Goal: Task Accomplishment & Management: Manage account settings

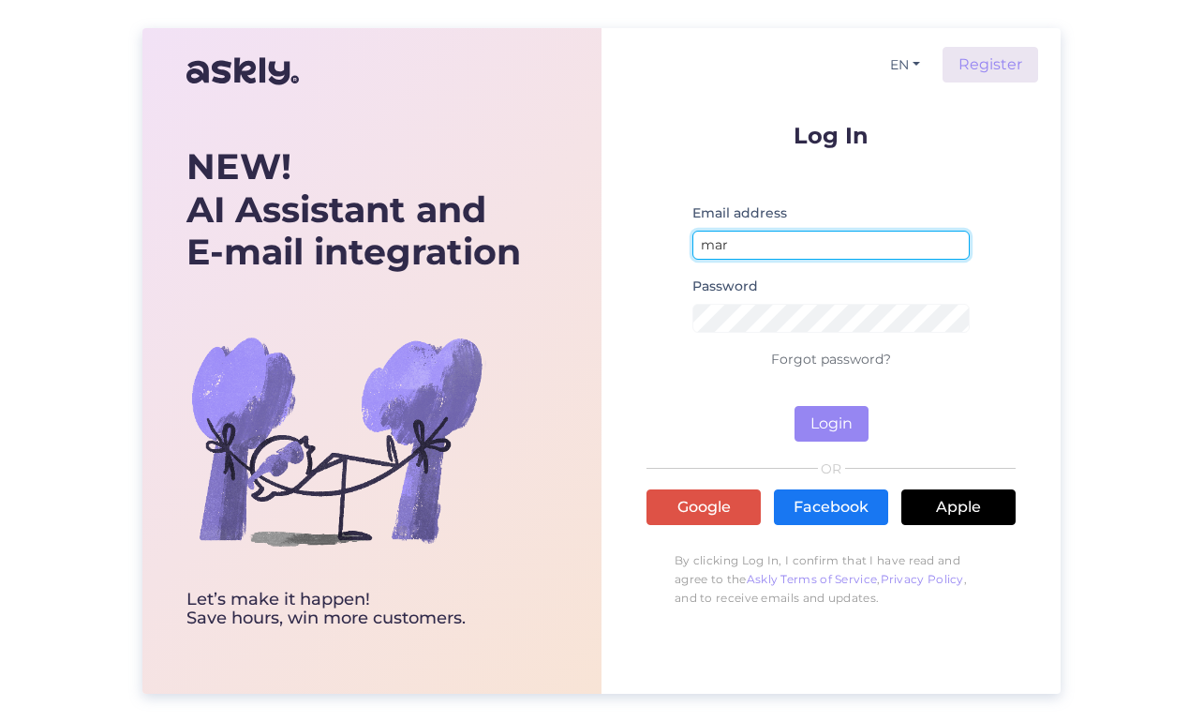
type input "mari"
click at [949, 247] on input "mari" at bounding box center [831, 245] width 277 height 29
click at [836, 358] on link "Forgot password?" at bounding box center [831, 359] width 120 height 17
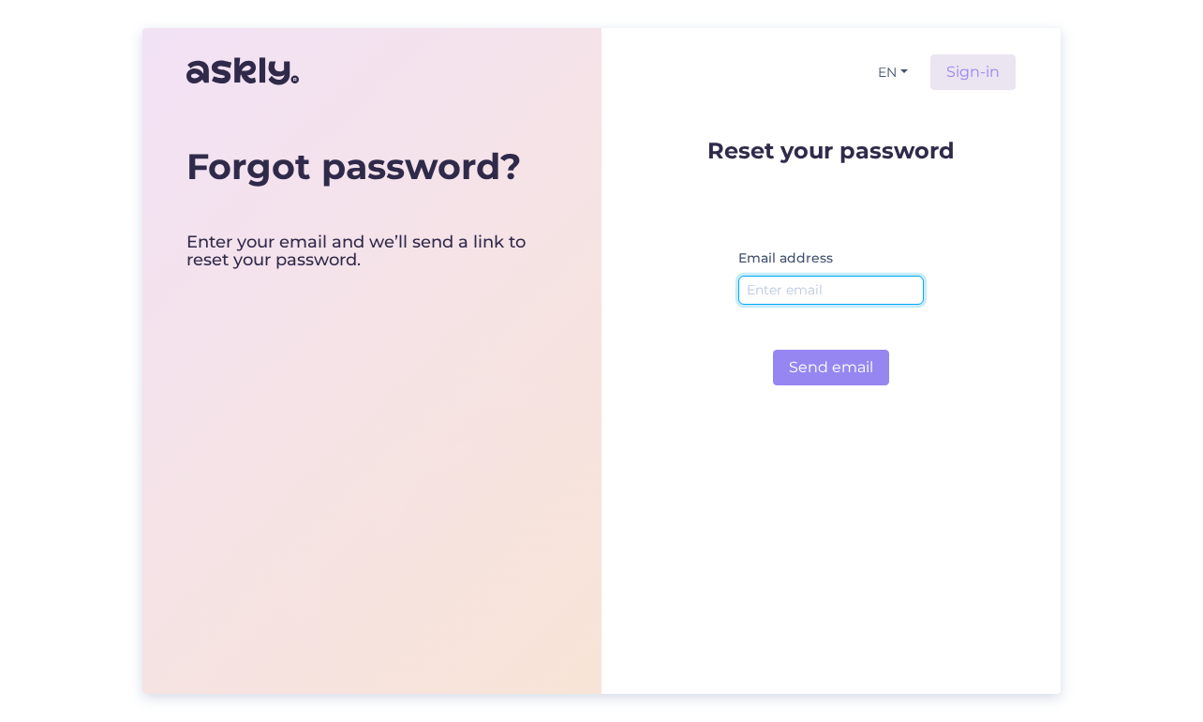
click at [789, 296] on input "email" at bounding box center [832, 290] width 186 height 29
type input "g"
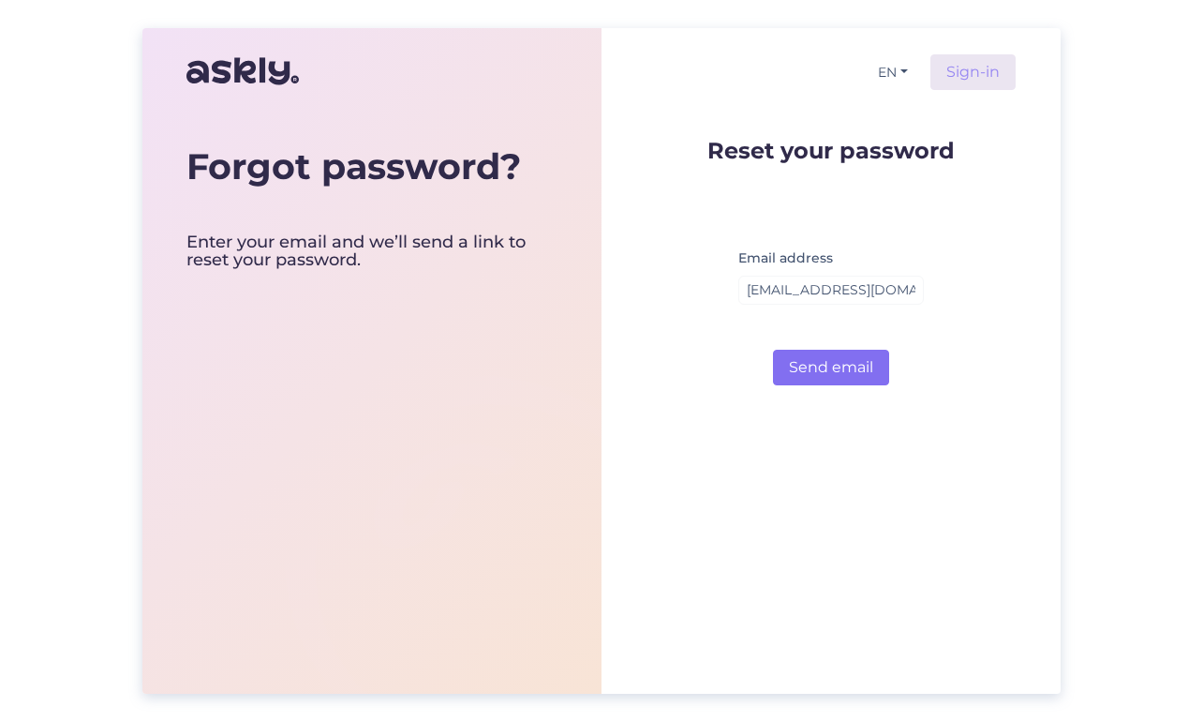
click at [859, 361] on button "Send email" at bounding box center [831, 368] width 116 height 36
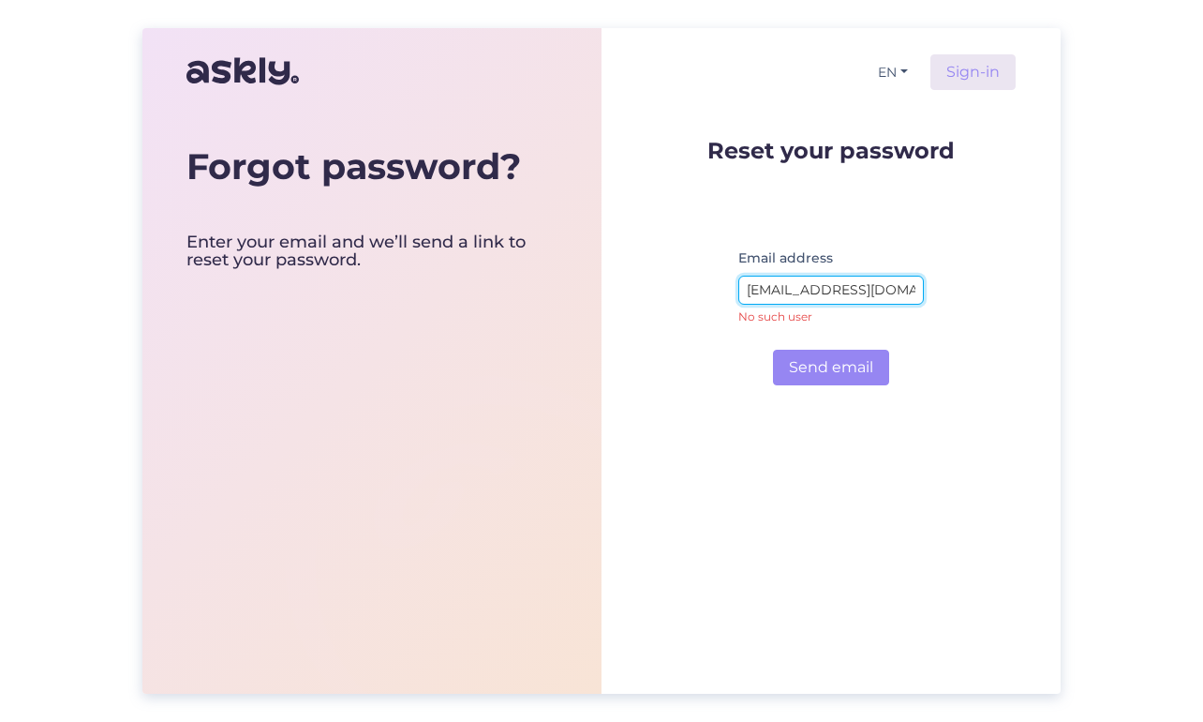
drag, startPoint x: 858, startPoint y: 289, endPoint x: 674, endPoint y: 289, distance: 183.7
click at [674, 289] on div "Reset your password Email address marija@celo.lv No such user Send email" at bounding box center [831, 250] width 369 height 269
type input "graudinamarija@gmail.com"
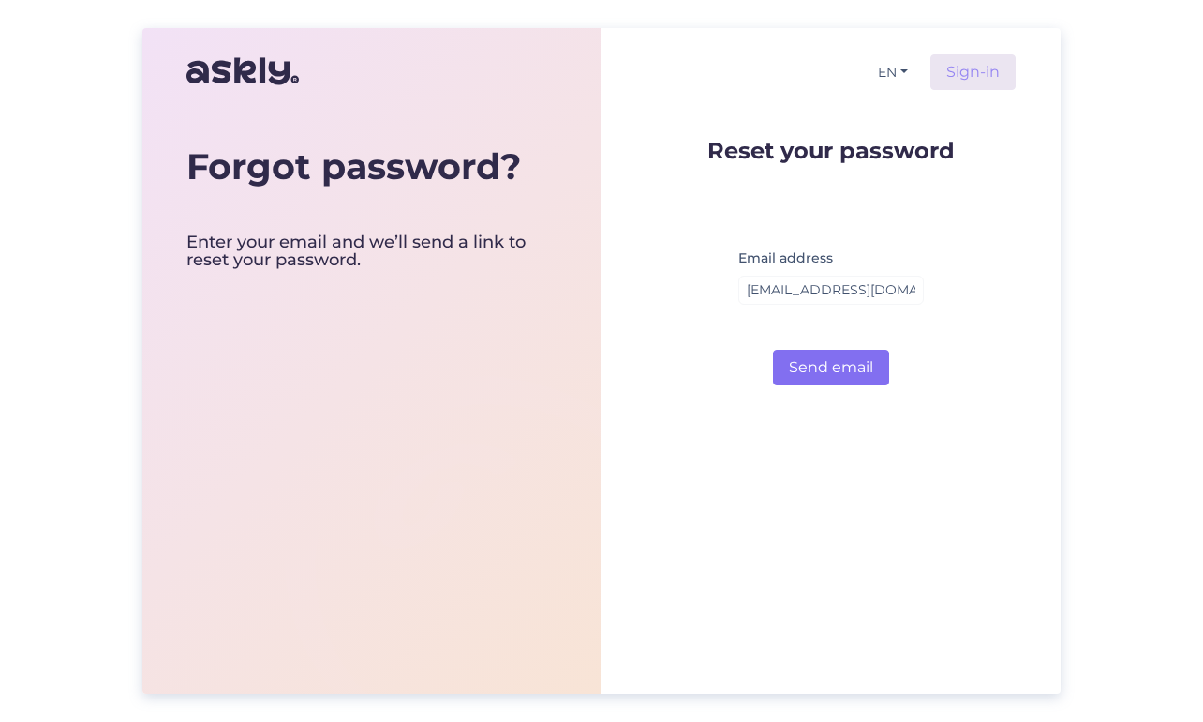
click at [849, 368] on button "Send email" at bounding box center [831, 368] width 116 height 36
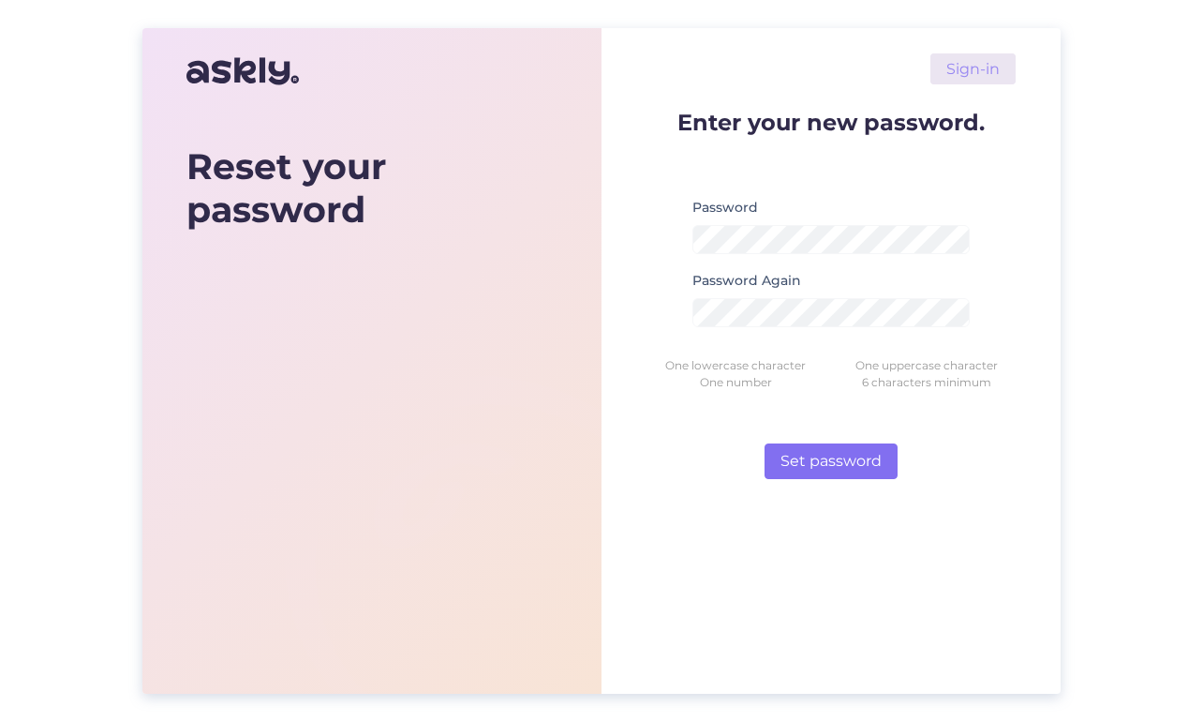
click at [846, 456] on button "Set password" at bounding box center [831, 461] width 133 height 36
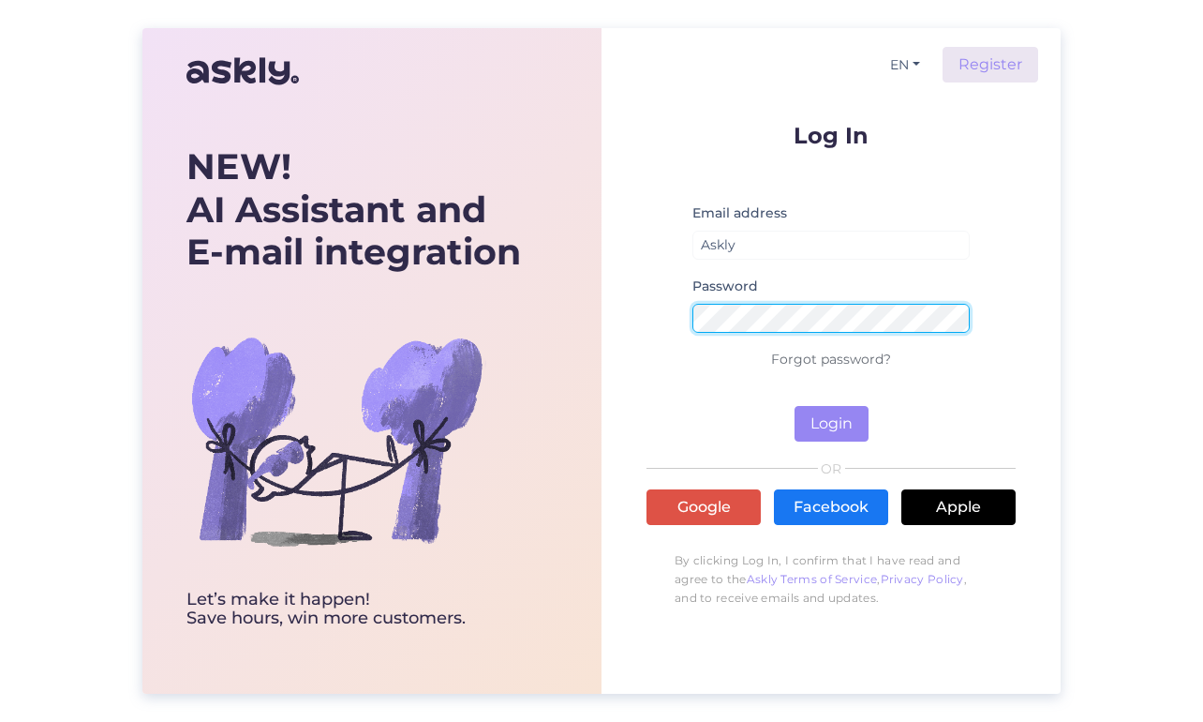
click at [831, 424] on button "Login" at bounding box center [832, 424] width 74 height 36
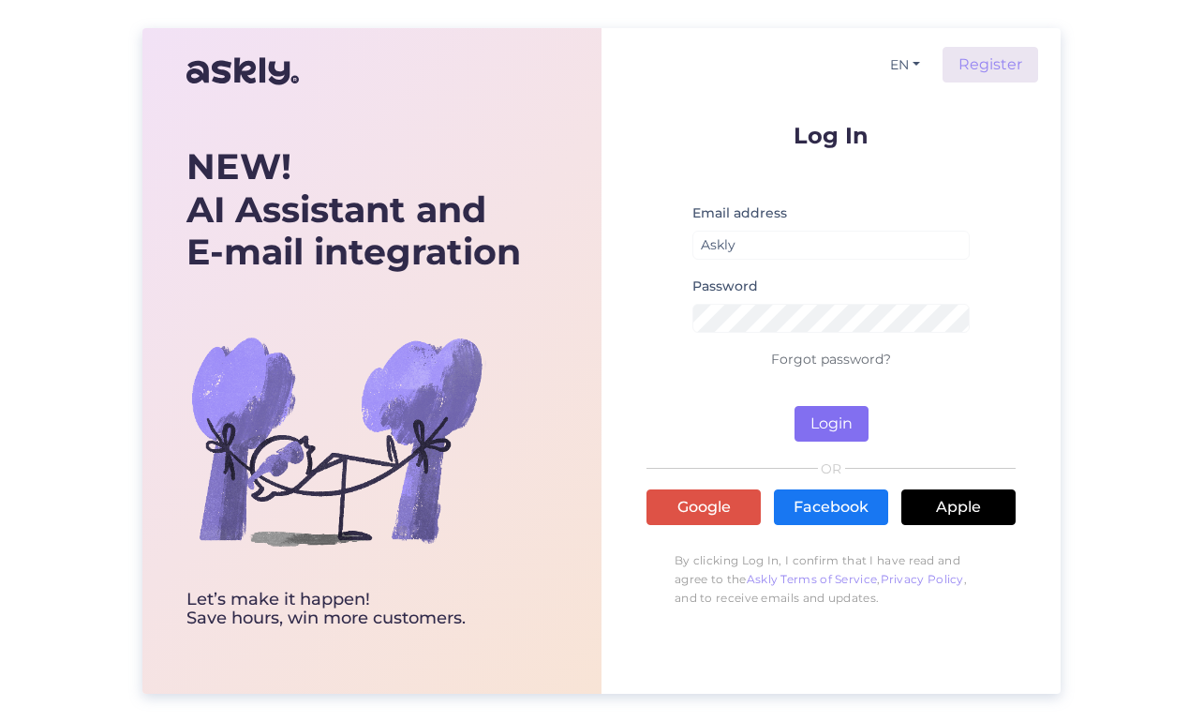
click at [841, 425] on button "Login" at bounding box center [832, 424] width 74 height 36
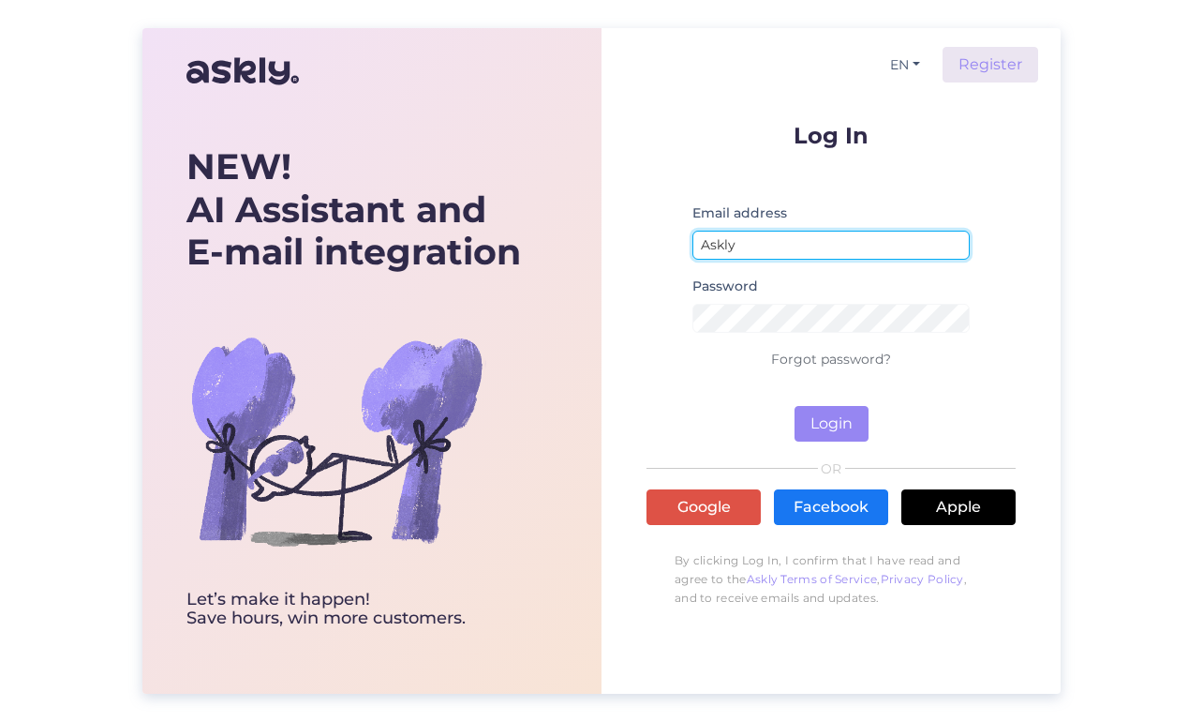
click at [739, 246] on input "Askly" at bounding box center [831, 245] width 277 height 29
type input "A"
type input "[EMAIL_ADDRESS][DOMAIN_NAME]"
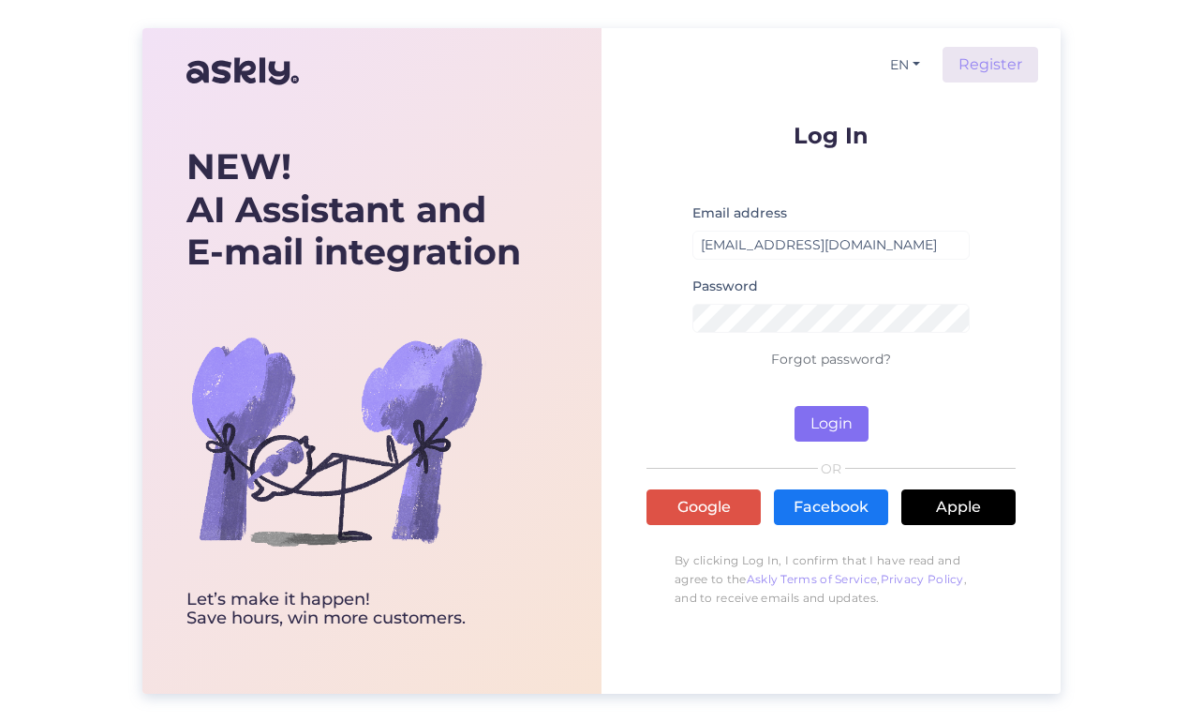
click at [835, 431] on button "Login" at bounding box center [832, 424] width 74 height 36
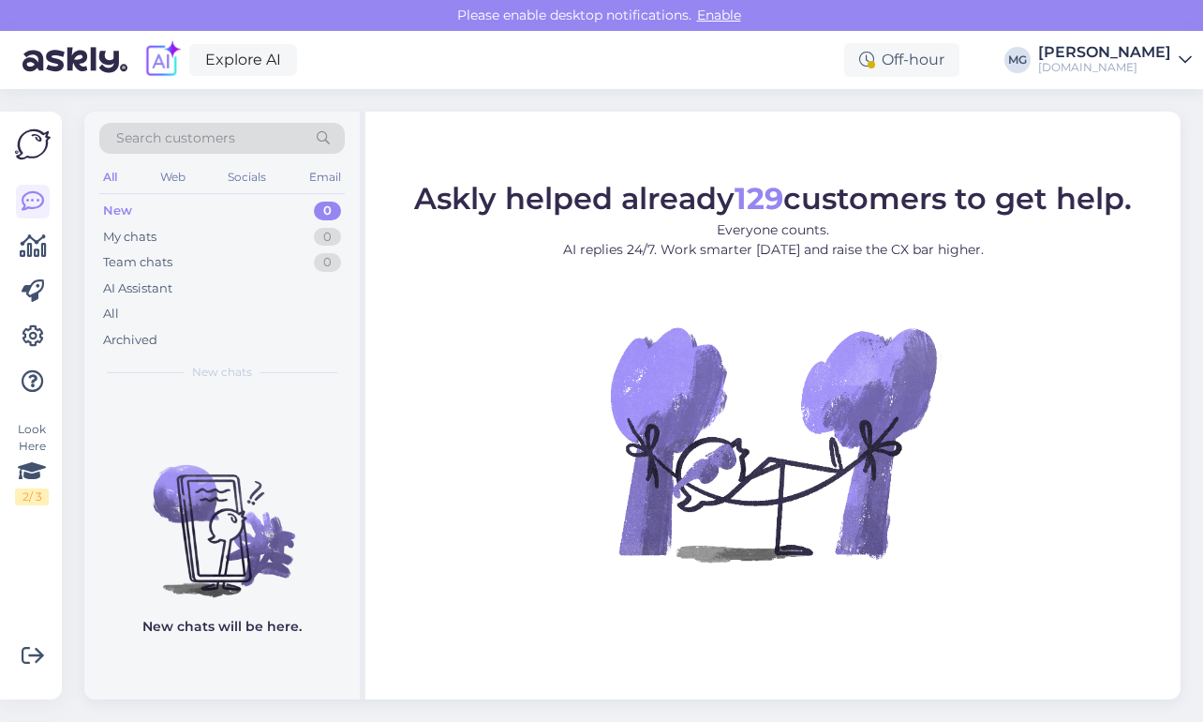
click at [113, 215] on div "New" at bounding box center [117, 211] width 29 height 19
click at [134, 240] on div "My chats" at bounding box center [129, 237] width 53 height 19
click at [136, 265] on div "Team chats" at bounding box center [137, 262] width 69 height 19
click at [143, 288] on div "AI Assistant" at bounding box center [137, 288] width 69 height 19
click at [177, 168] on div "Web" at bounding box center [173, 177] width 33 height 24
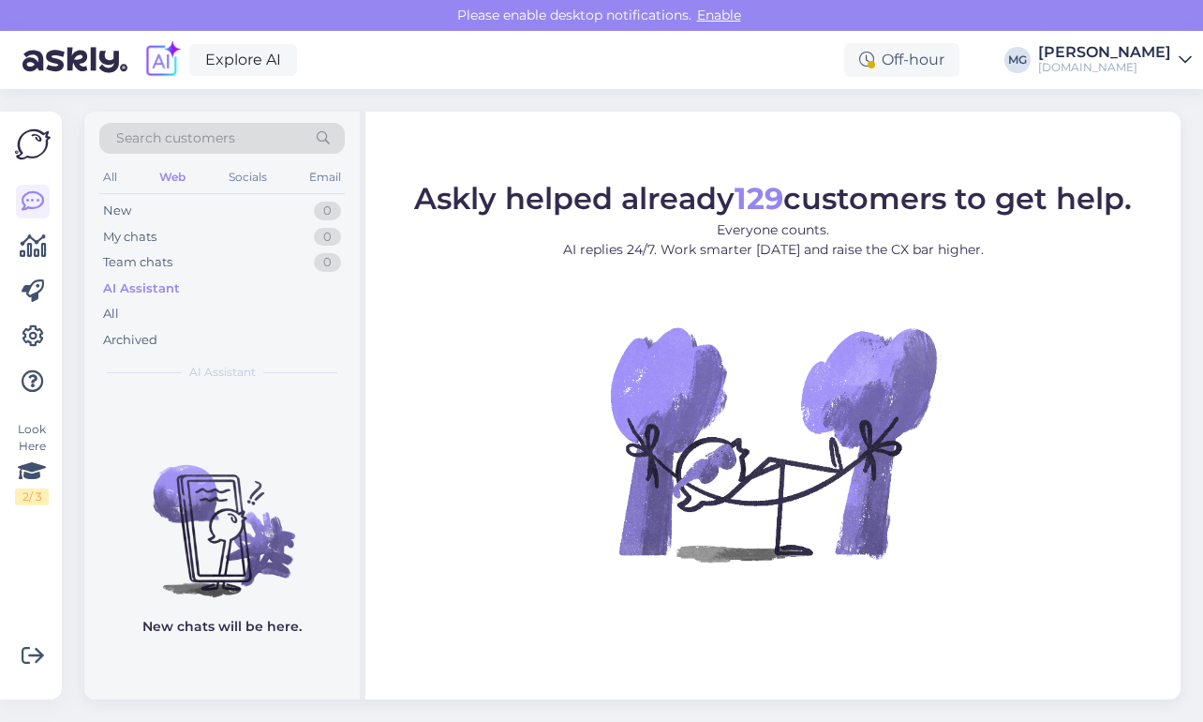
click at [1187, 67] on icon at bounding box center [1185, 59] width 13 height 15
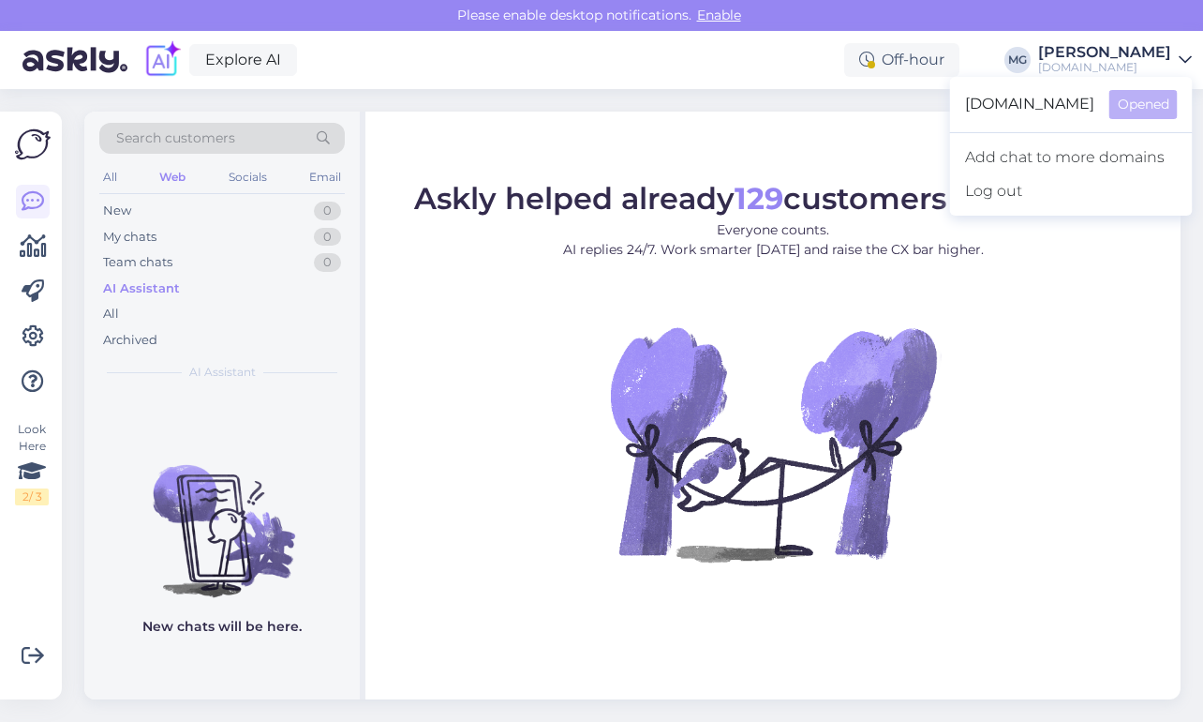
click at [707, 79] on div "Explore AI Off-hour MG Marija Graudina Celo.lv Celo.lv Opened Add chat to more …" at bounding box center [601, 60] width 1203 height 58
